Goal: Task Accomplishment & Management: Manage account settings

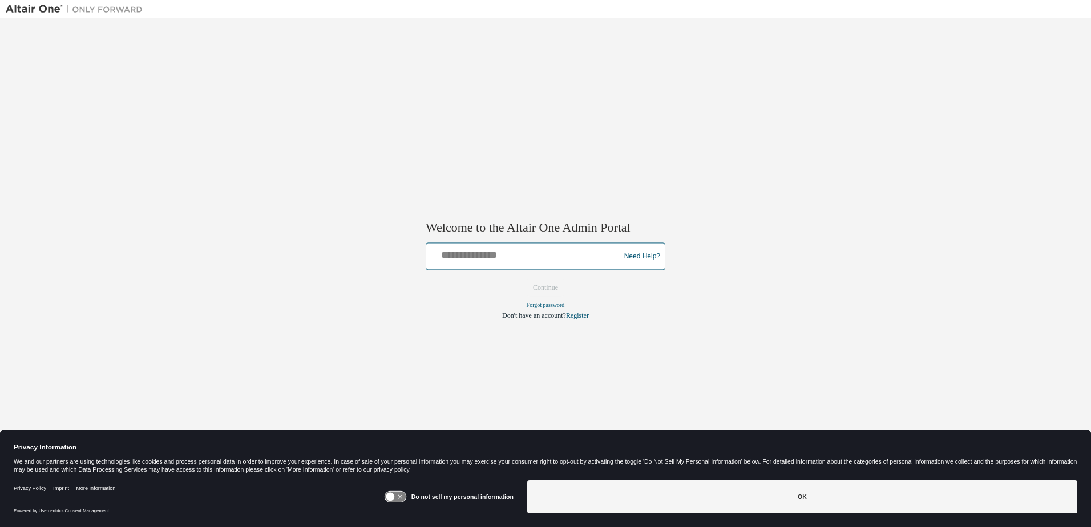
click at [521, 253] on input "text" at bounding box center [525, 254] width 188 height 17
type input "**********"
click at [554, 283] on button "Continue" at bounding box center [545, 287] width 49 height 17
click at [539, 253] on input "text" at bounding box center [525, 254] width 188 height 17
type input "**********"
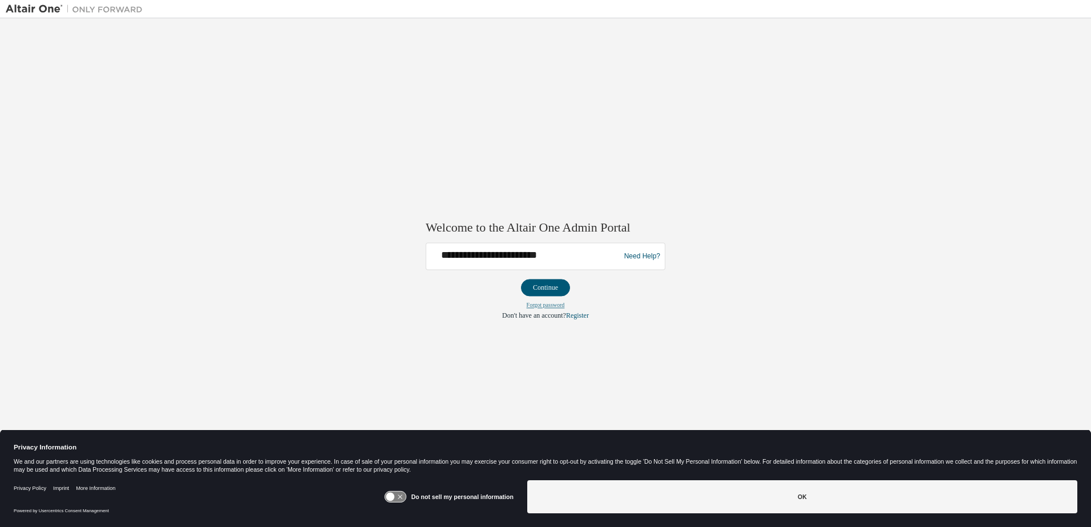
click at [553, 307] on link "Forgot password" at bounding box center [545, 305] width 38 height 6
click at [548, 290] on button "Continue" at bounding box center [545, 287] width 49 height 17
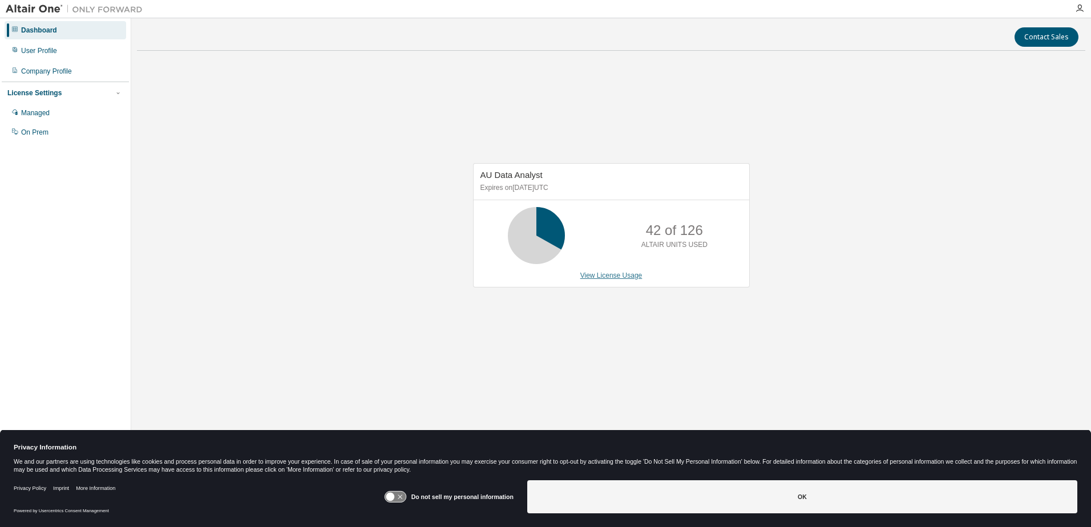
click at [614, 278] on link "View License Usage" at bounding box center [611, 276] width 62 height 8
click at [38, 112] on div "Managed" at bounding box center [35, 112] width 29 height 9
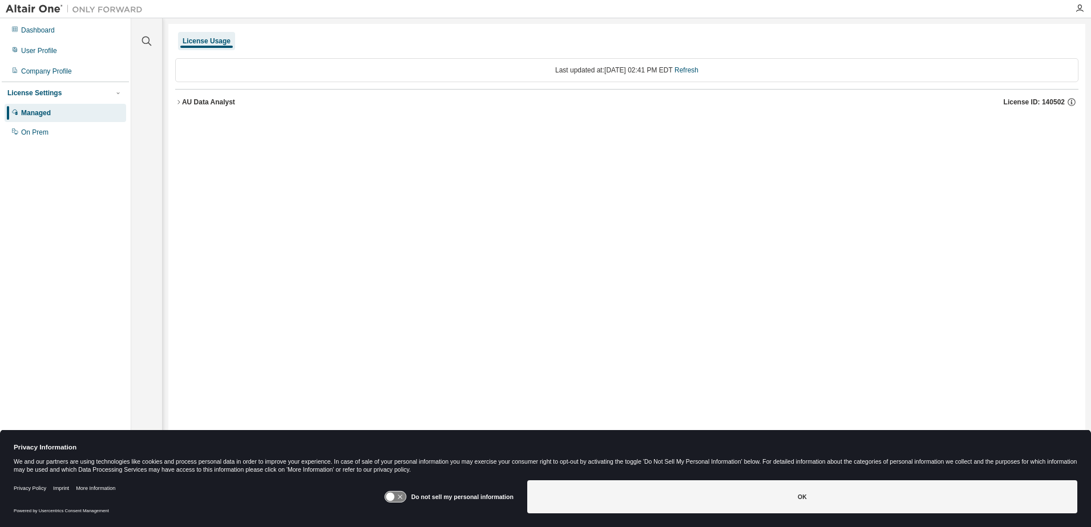
click at [180, 101] on icon "button" at bounding box center [178, 102] width 7 height 7
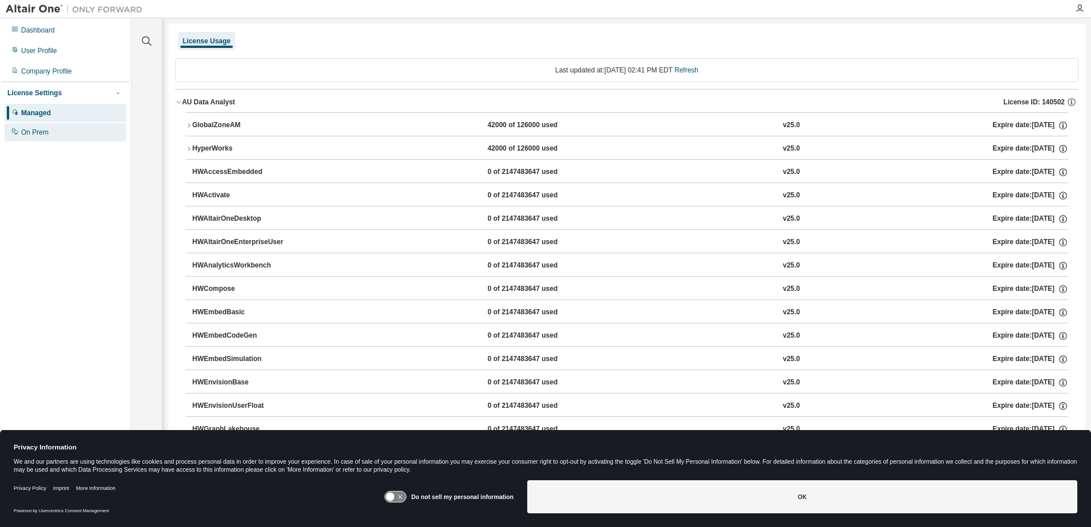
click at [33, 132] on div "On Prem" at bounding box center [34, 132] width 27 height 9
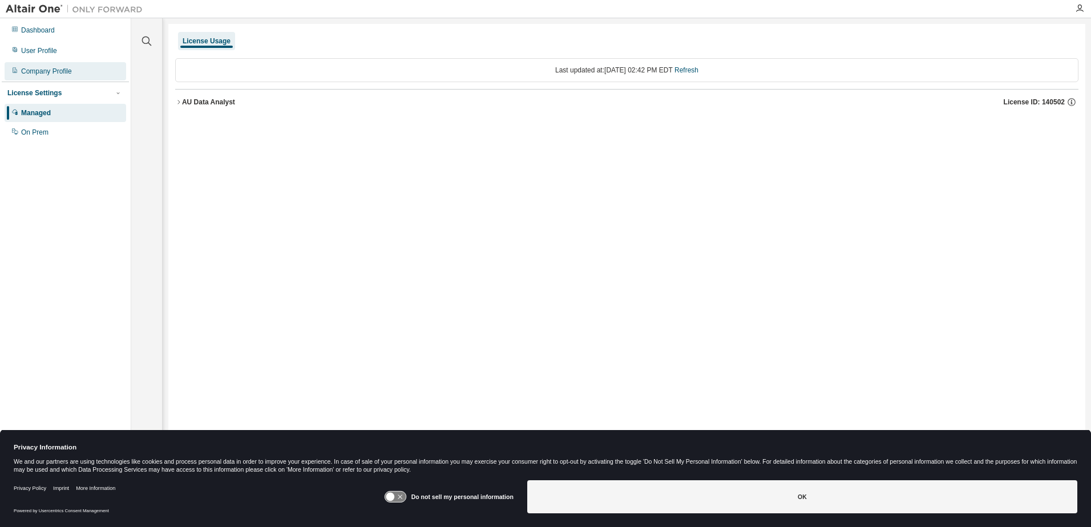
click at [52, 73] on div "Company Profile" at bounding box center [46, 71] width 51 height 9
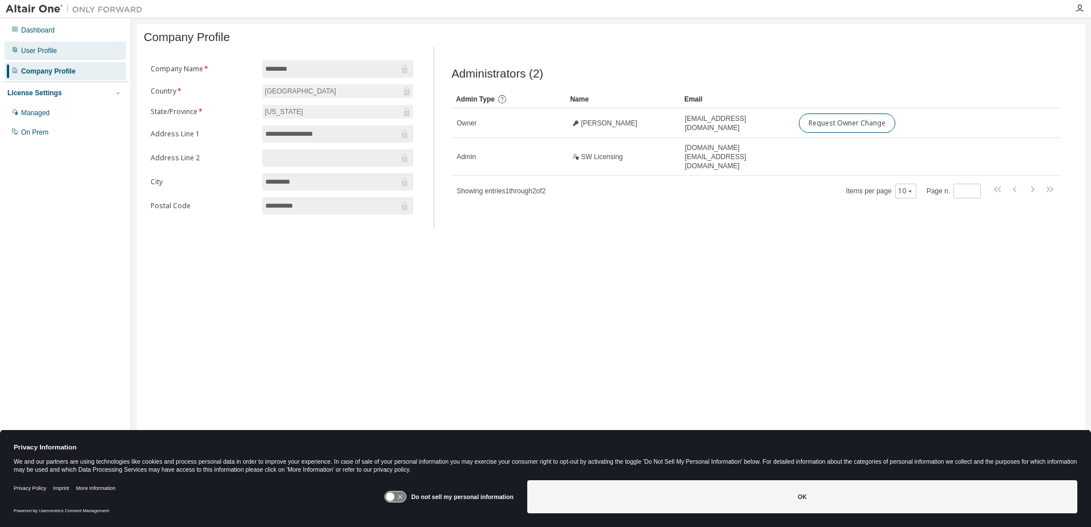
click at [30, 50] on div "User Profile" at bounding box center [39, 50] width 36 height 9
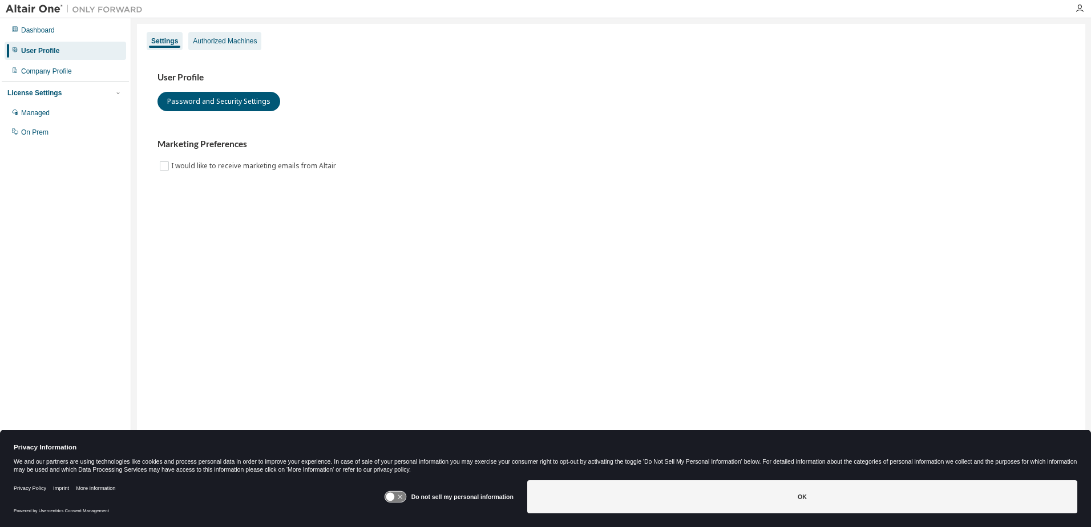
click at [234, 41] on div "Authorized Machines" at bounding box center [225, 41] width 64 height 9
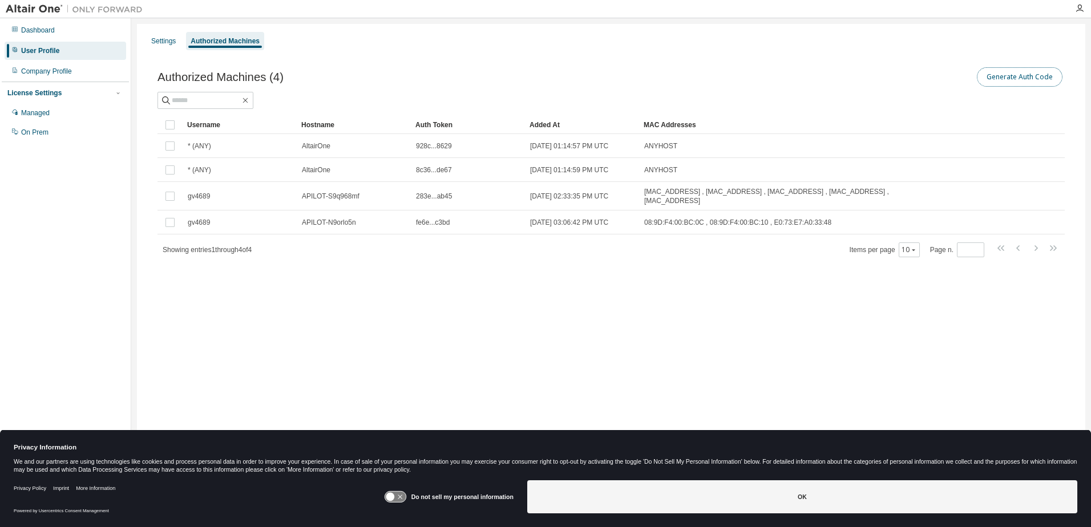
click at [1016, 78] on button "Generate Auth Code" at bounding box center [1020, 76] width 86 height 19
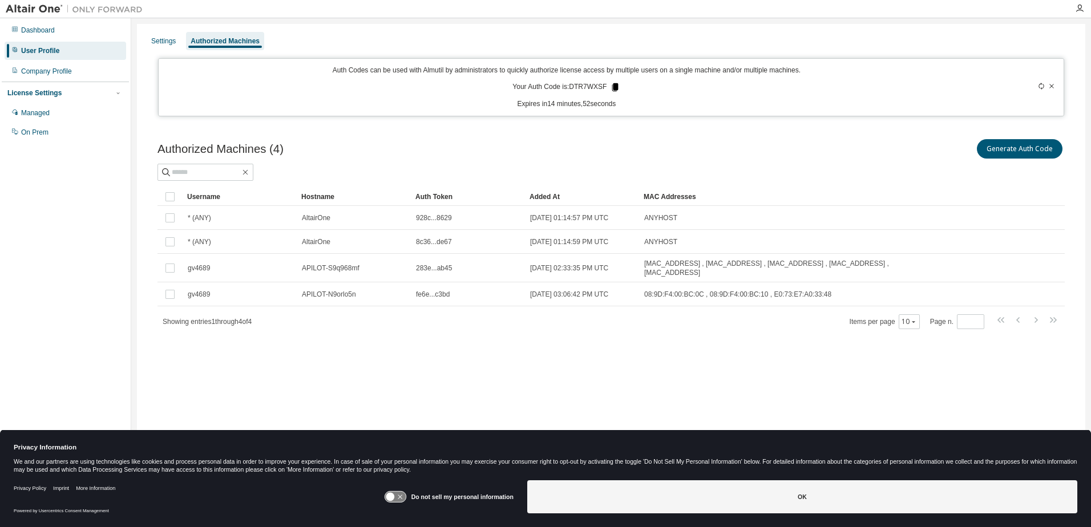
drag, startPoint x: 623, startPoint y: 94, endPoint x: 610, endPoint y: 87, distance: 14.0
click at [612, 87] on icon at bounding box center [615, 87] width 6 height 8
